Goal: Navigation & Orientation: Understand site structure

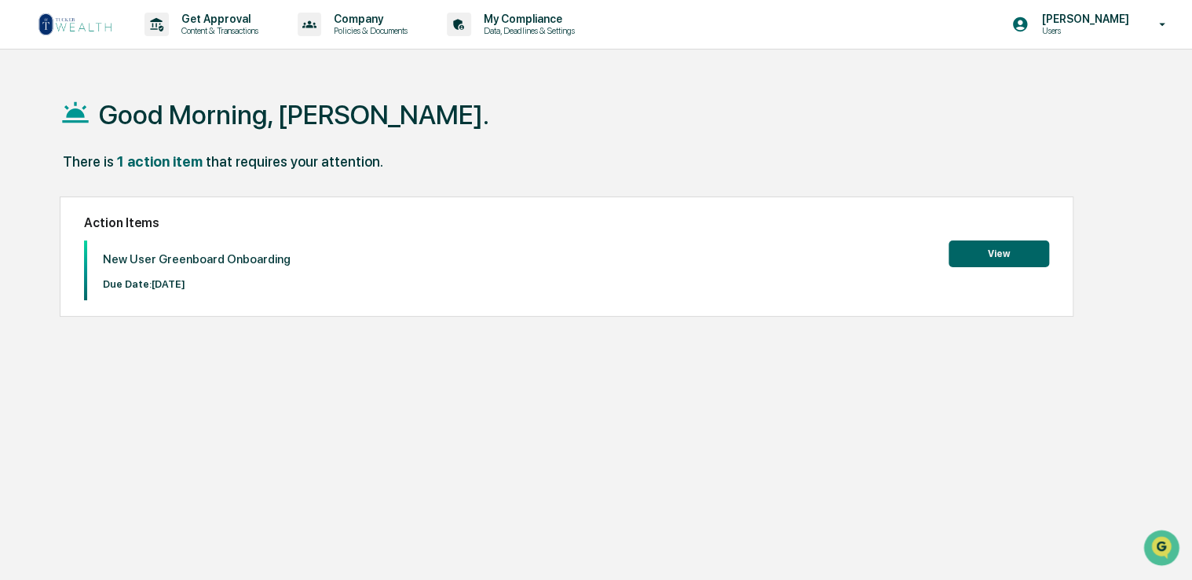
click at [1000, 254] on button "View" at bounding box center [999, 253] width 101 height 27
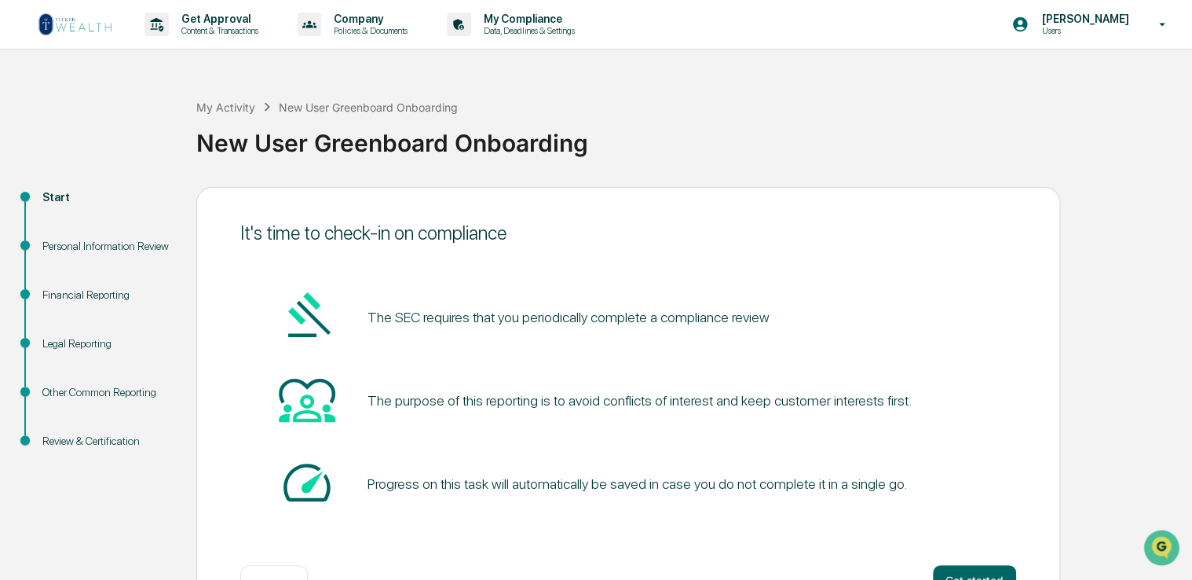
scroll to position [52, 0]
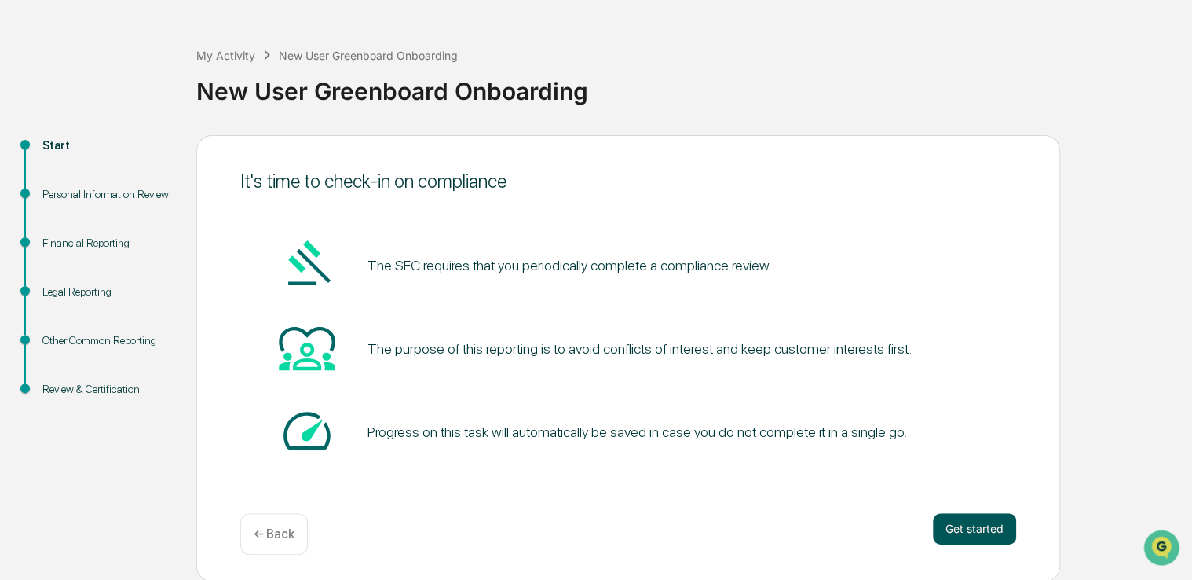
click at [959, 525] on button "Get started" at bounding box center [974, 528] width 83 height 31
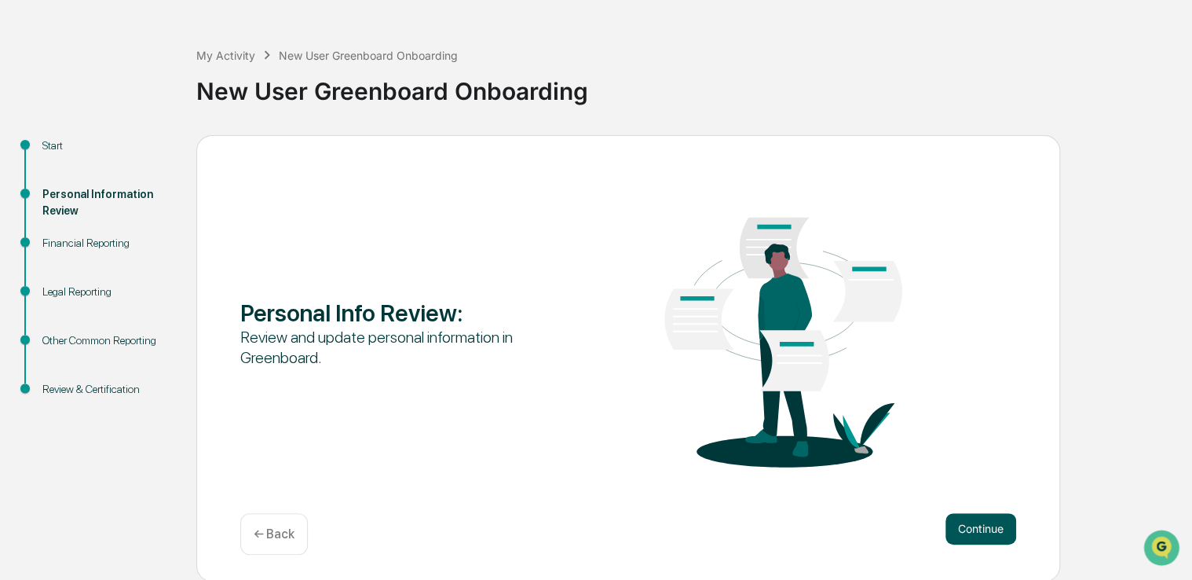
click at [982, 523] on button "Continue" at bounding box center [980, 528] width 71 height 31
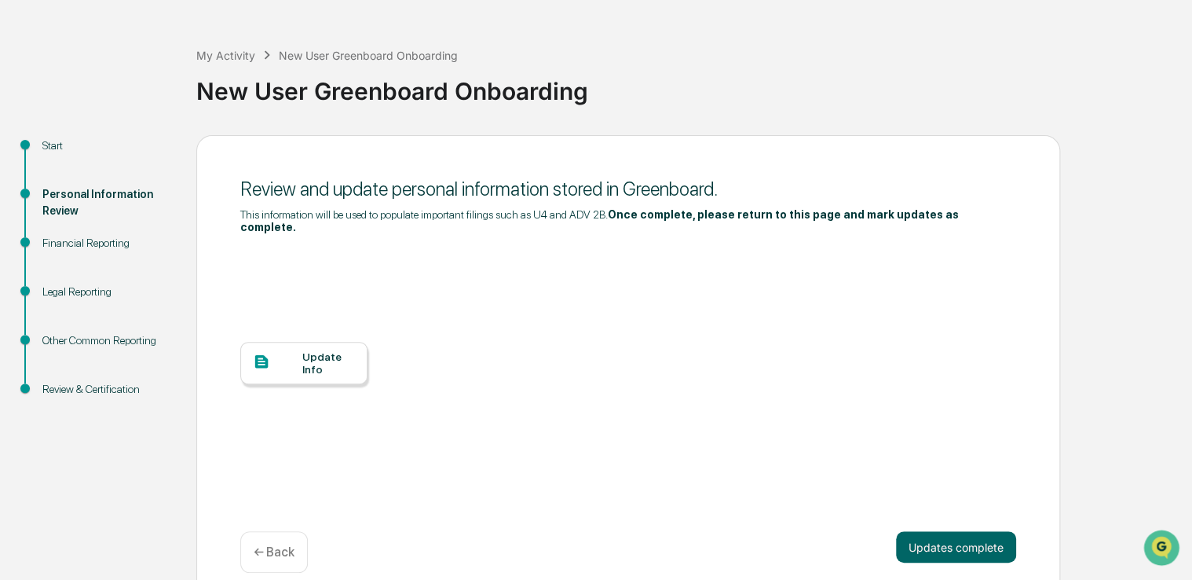
scroll to position [59, 0]
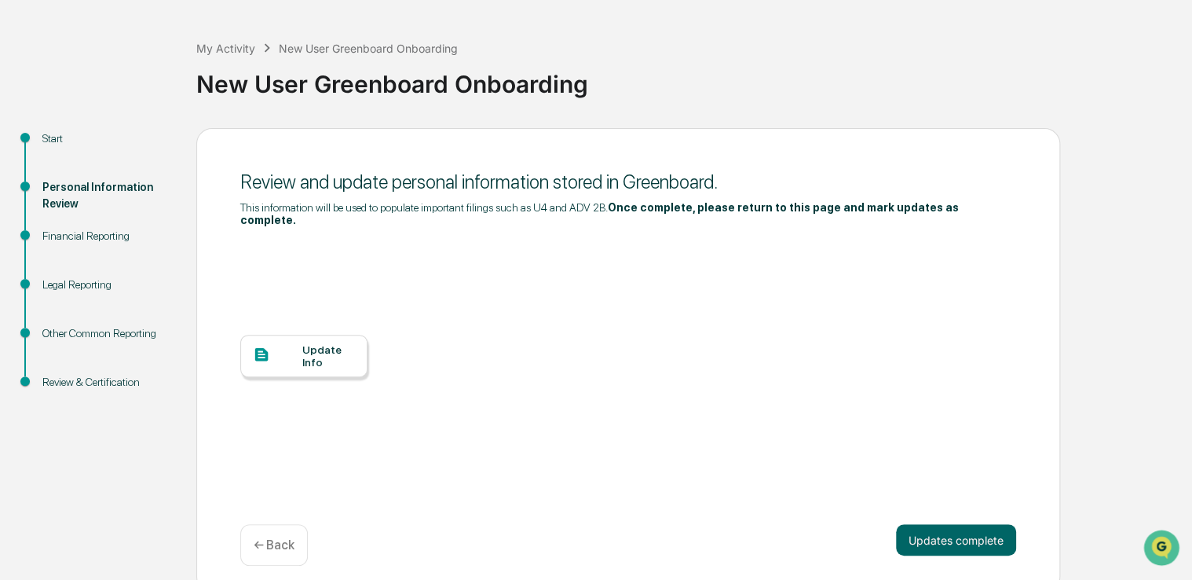
click at [335, 343] on div "Update Info" at bounding box center [328, 355] width 53 height 25
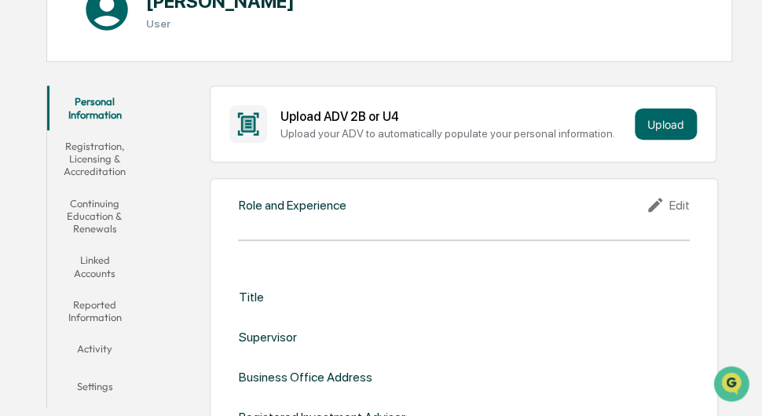
scroll to position [198, 0]
click at [106, 149] on button "Registration, Licensing & Accreditation" at bounding box center [94, 158] width 95 height 57
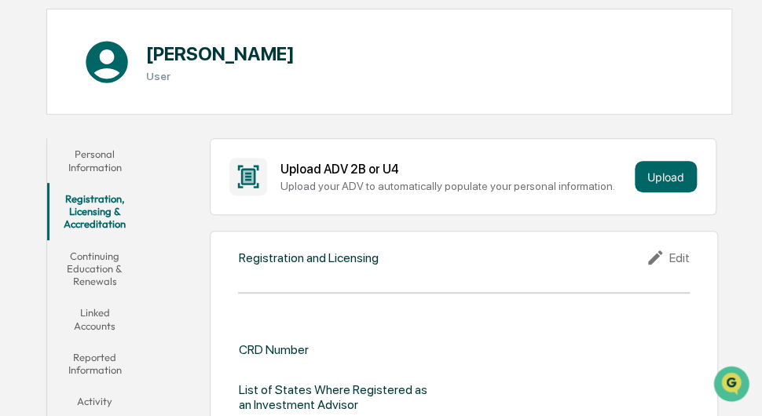
scroll to position [122, 0]
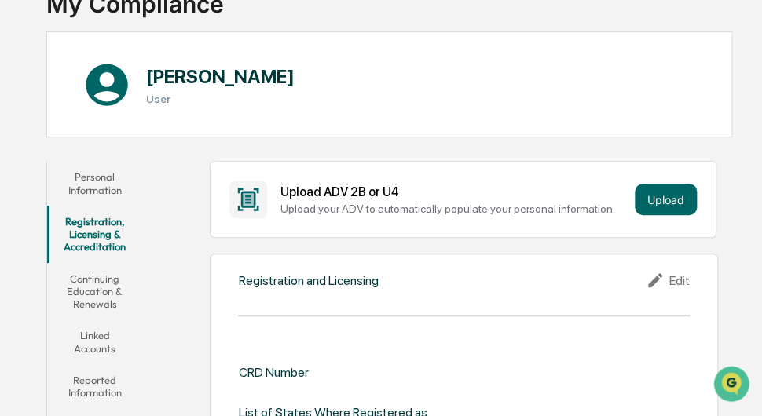
click at [79, 287] on button "Continuing Education & Renewals" at bounding box center [94, 291] width 95 height 57
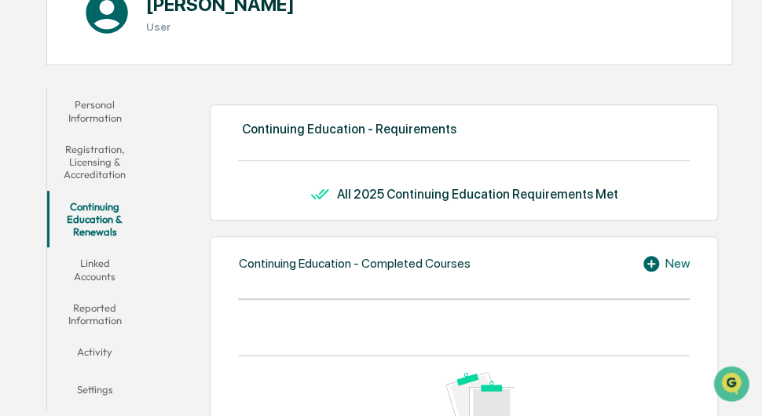
scroll to position [195, 0]
click at [97, 268] on button "Linked Accounts" at bounding box center [94, 269] width 95 height 45
